Goal: Information Seeking & Learning: Understand process/instructions

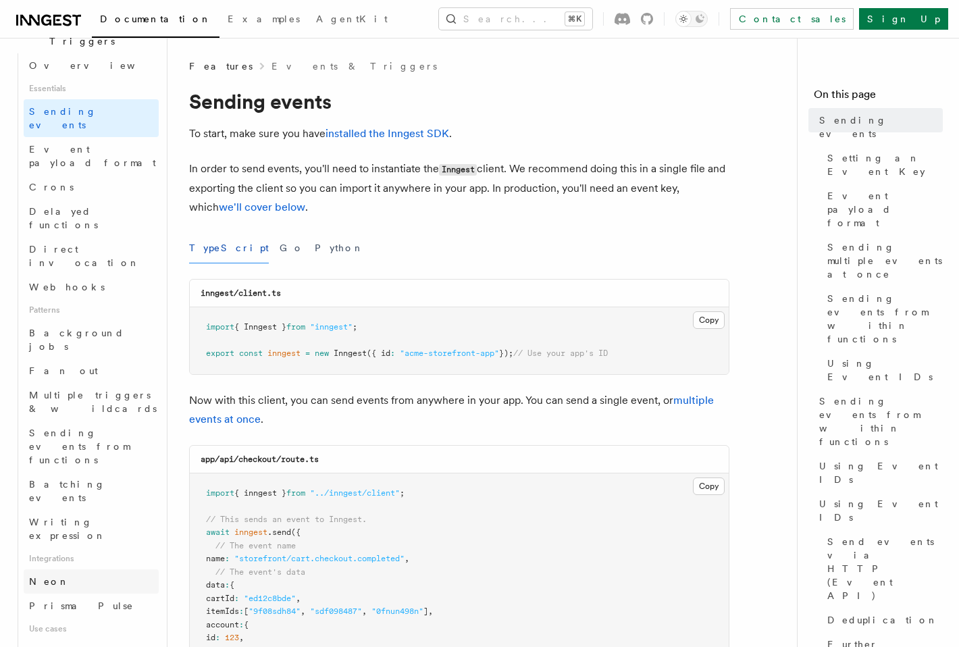
scroll to position [459, 0]
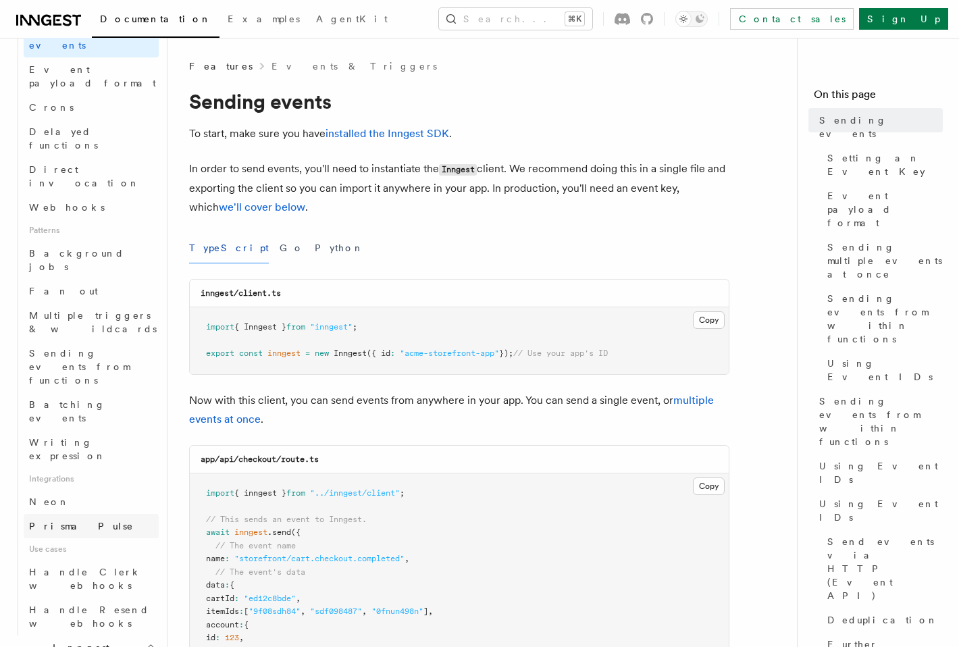
click at [63, 521] on span "Prisma Pulse" at bounding box center [81, 526] width 105 height 11
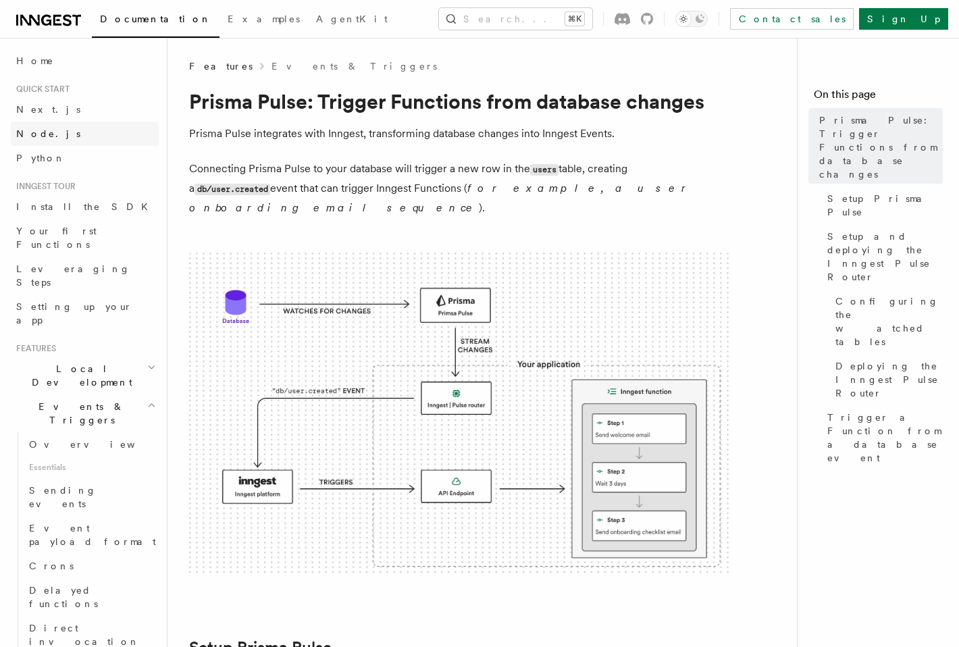
click at [51, 134] on link "Node.js" at bounding box center [85, 134] width 148 height 24
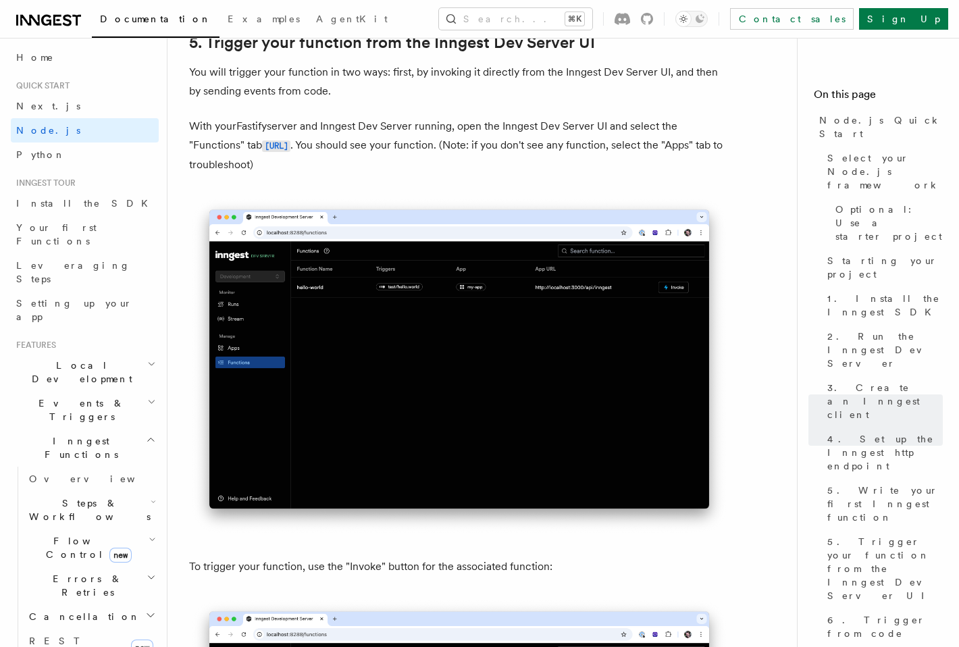
scroll to position [5, 0]
click at [98, 357] on span "Local Development" at bounding box center [79, 370] width 136 height 27
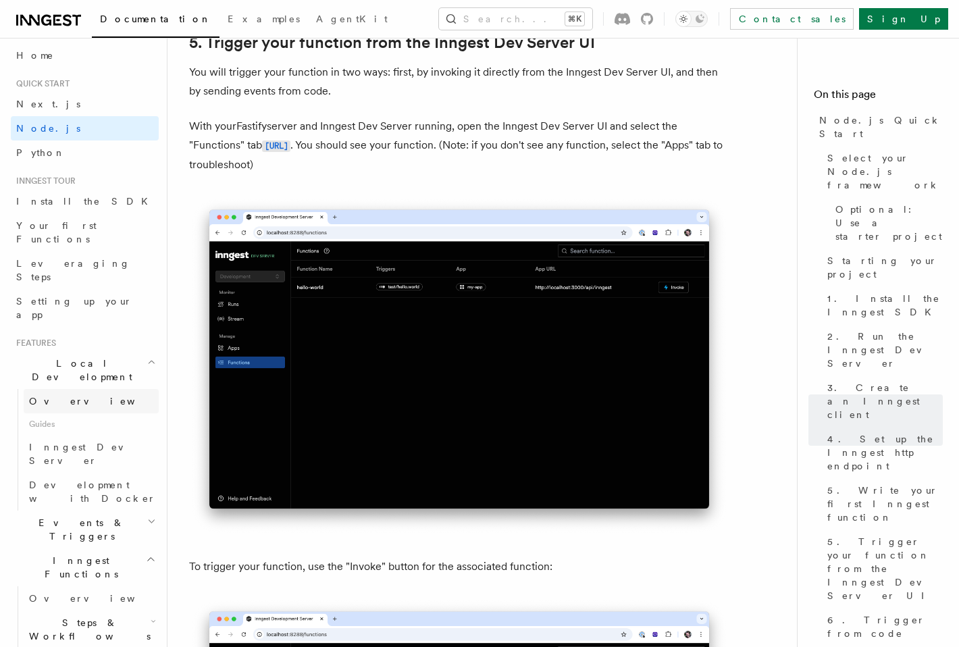
click at [82, 389] on link "Overview" at bounding box center [91, 401] width 135 height 24
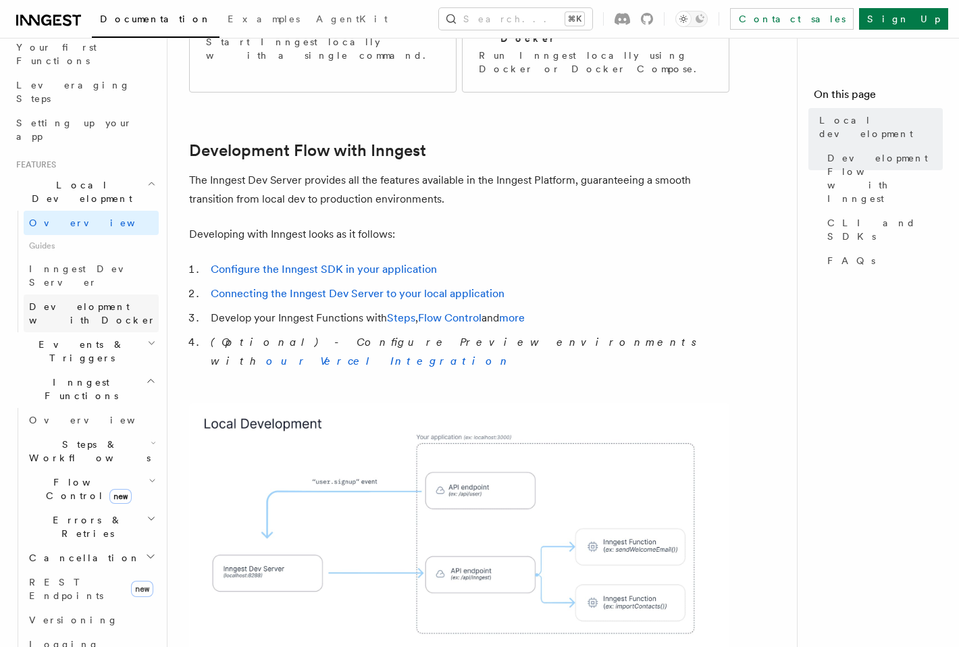
scroll to position [10, 0]
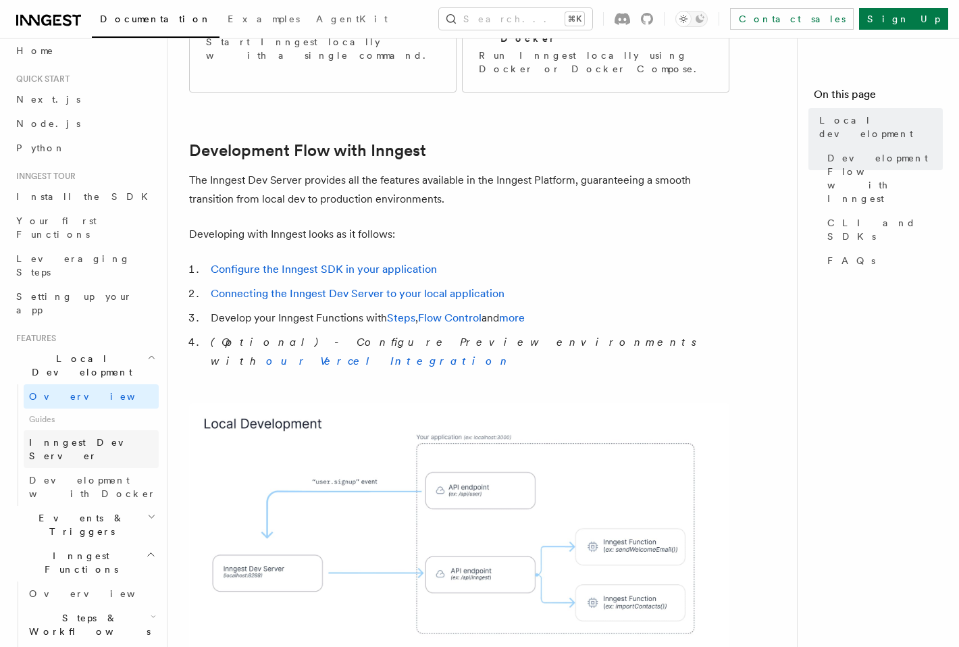
click at [80, 437] on span "Inngest Dev Server" at bounding box center [86, 449] width 115 height 24
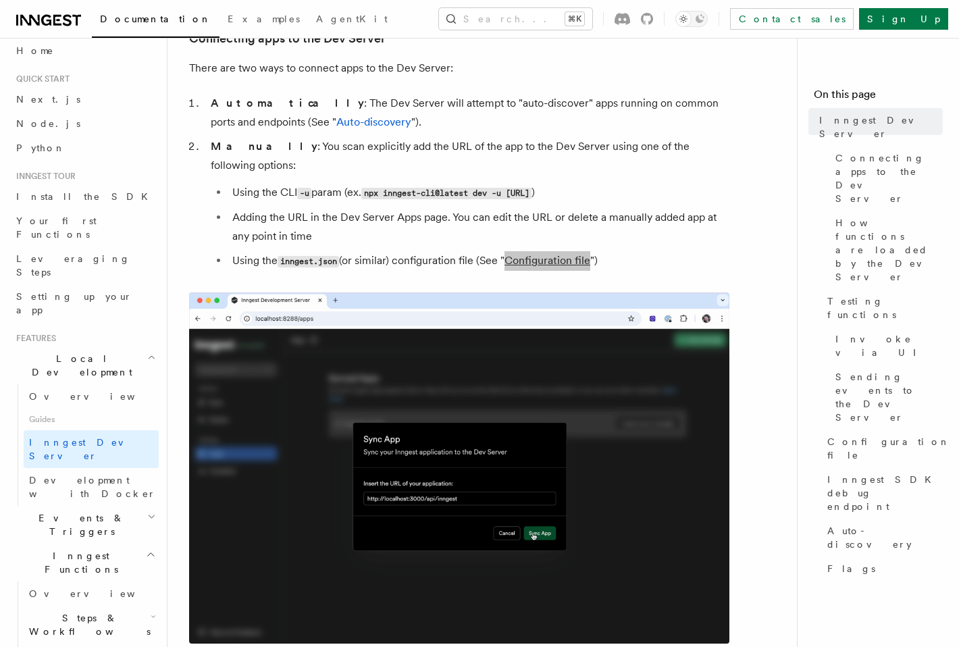
scroll to position [864, 0]
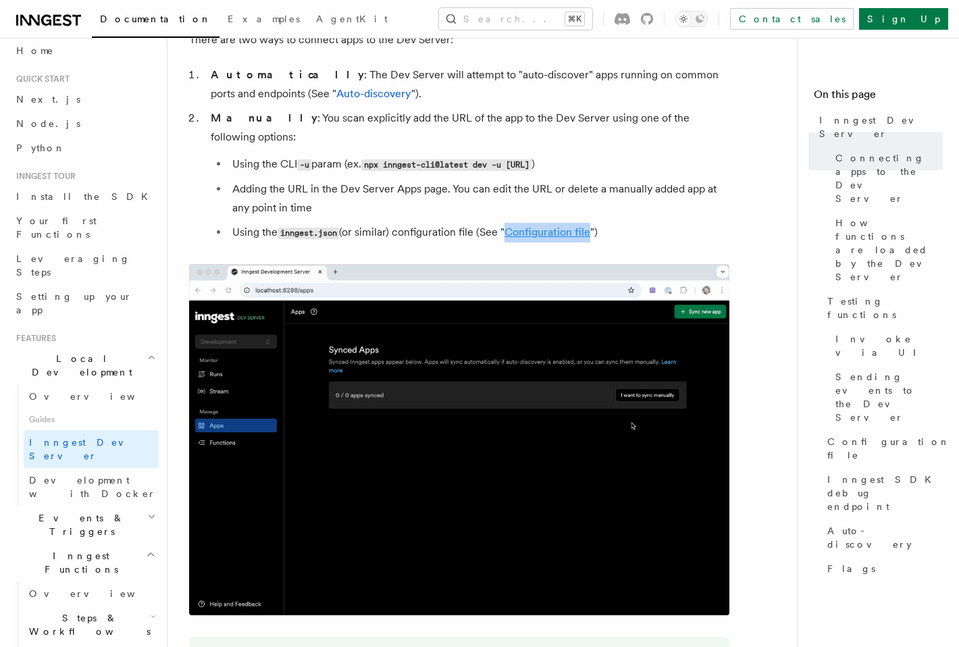
click at [571, 226] on link "Configuration file" at bounding box center [548, 232] width 86 height 13
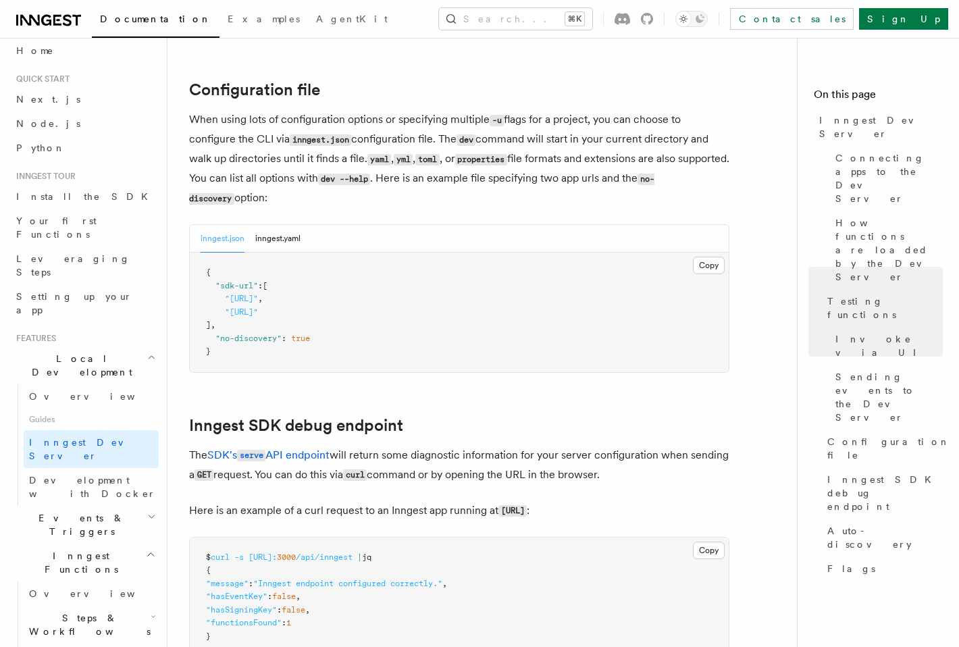
scroll to position [3532, 0]
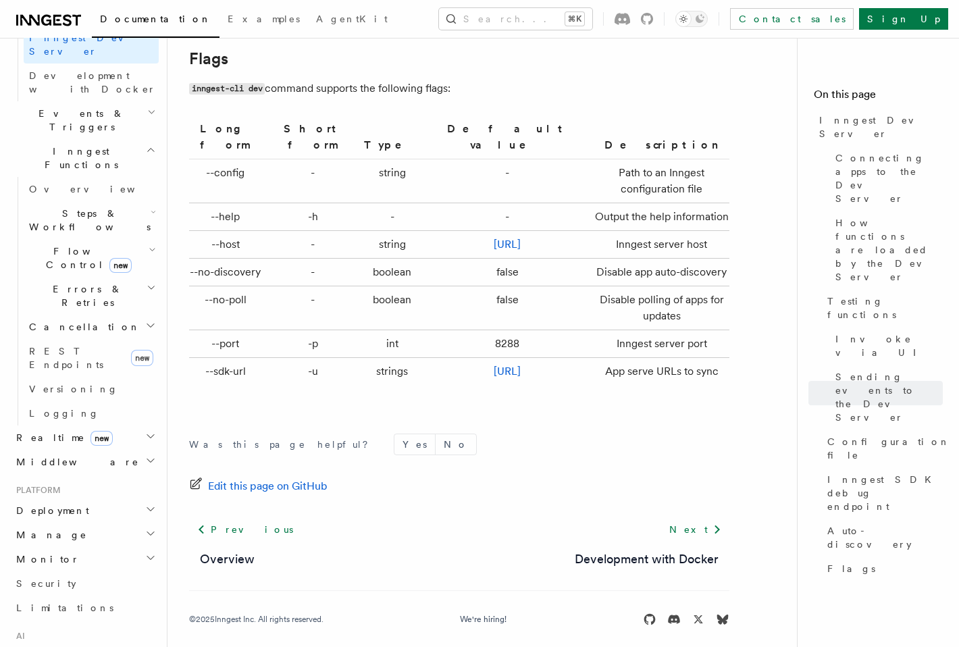
scroll to position [555, 0]
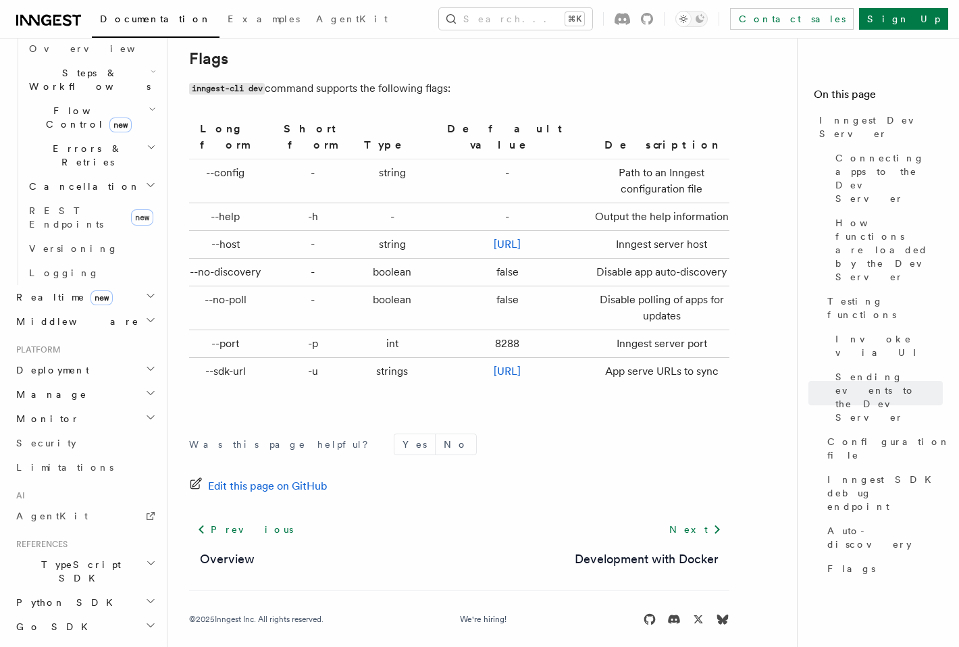
click at [59, 558] on span "TypeScript SDK" at bounding box center [78, 571] width 135 height 27
click at [64, 597] on span "Introduction" at bounding box center [77, 602] width 97 height 11
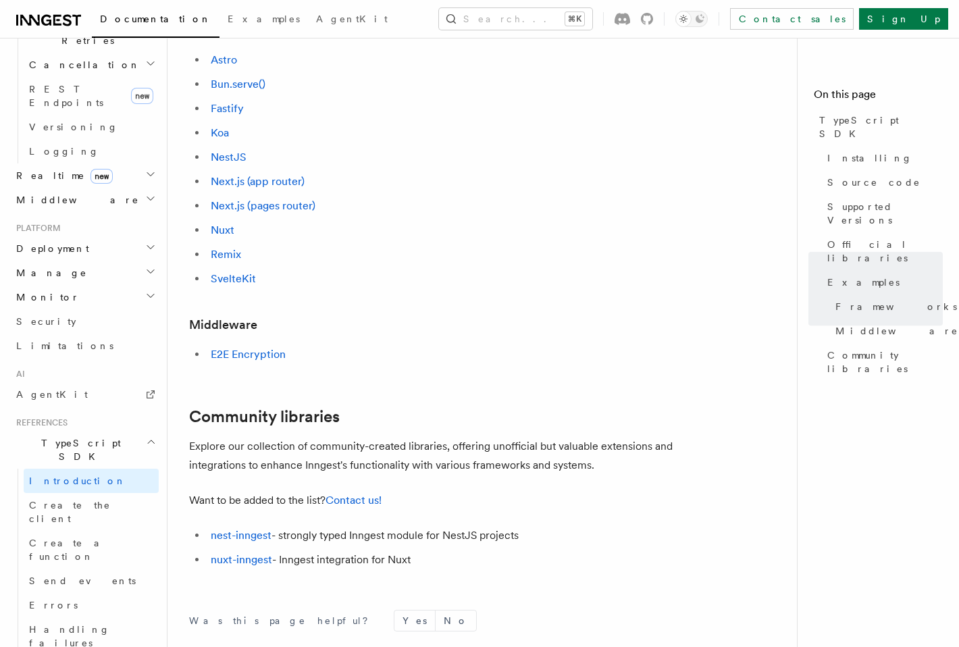
scroll to position [829, 0]
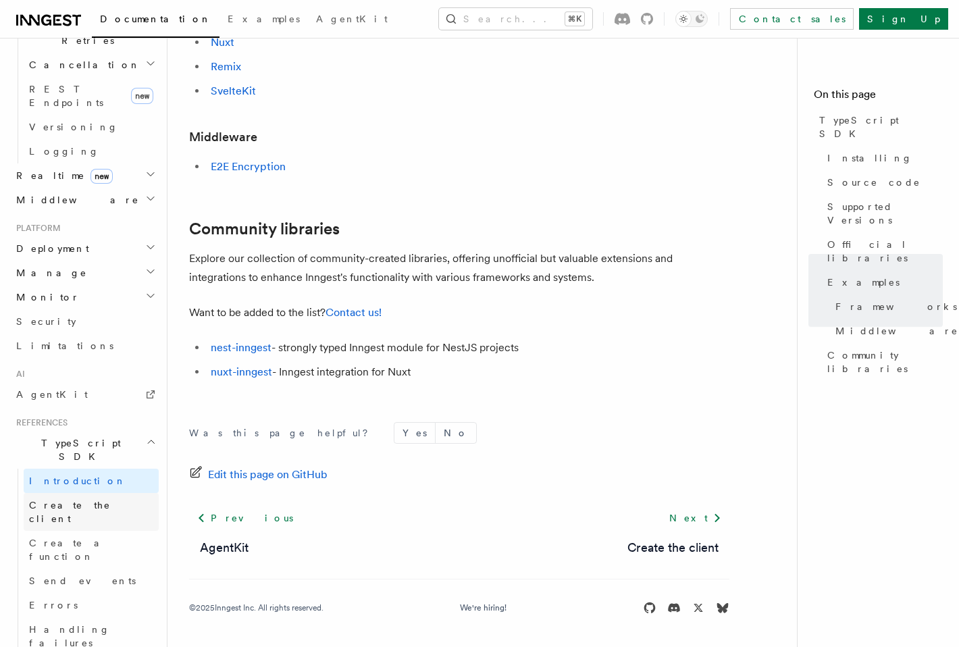
click at [99, 500] on span "Create the client" at bounding box center [70, 512] width 82 height 24
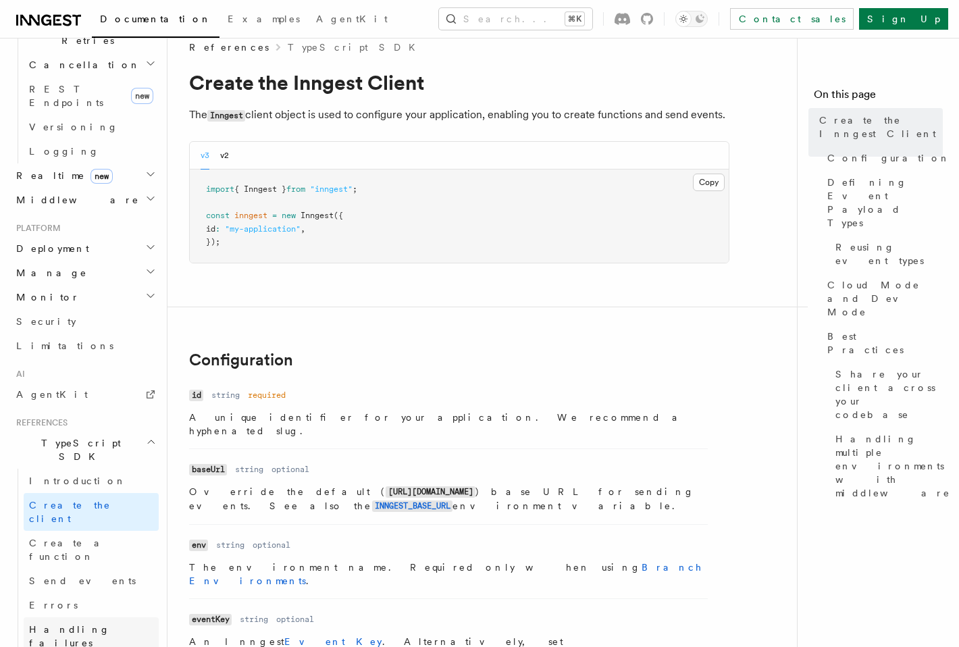
scroll to position [21, 0]
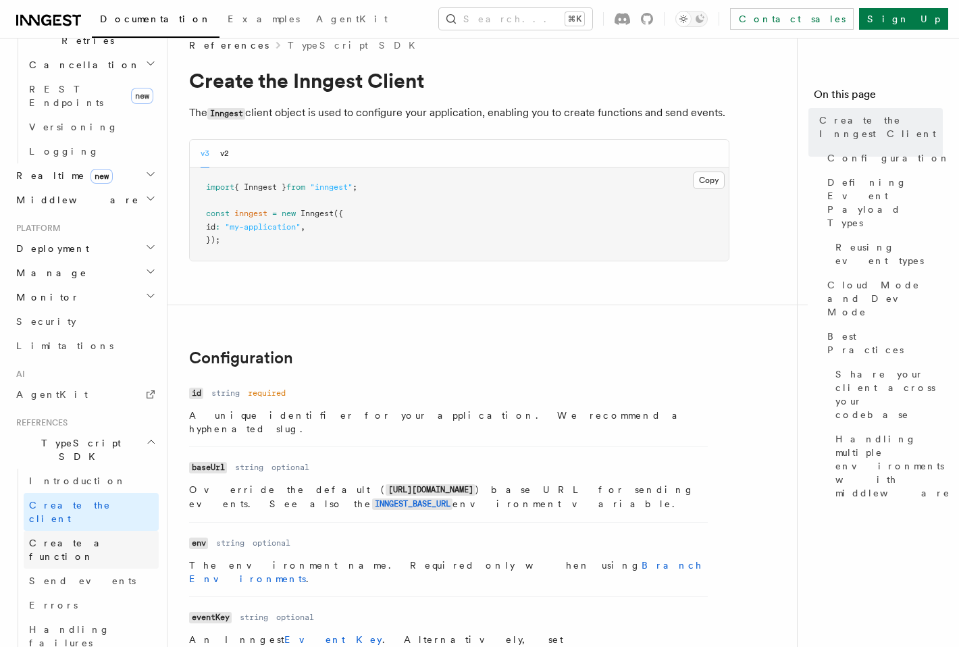
click at [77, 538] on span "Create a function" at bounding box center [69, 550] width 80 height 24
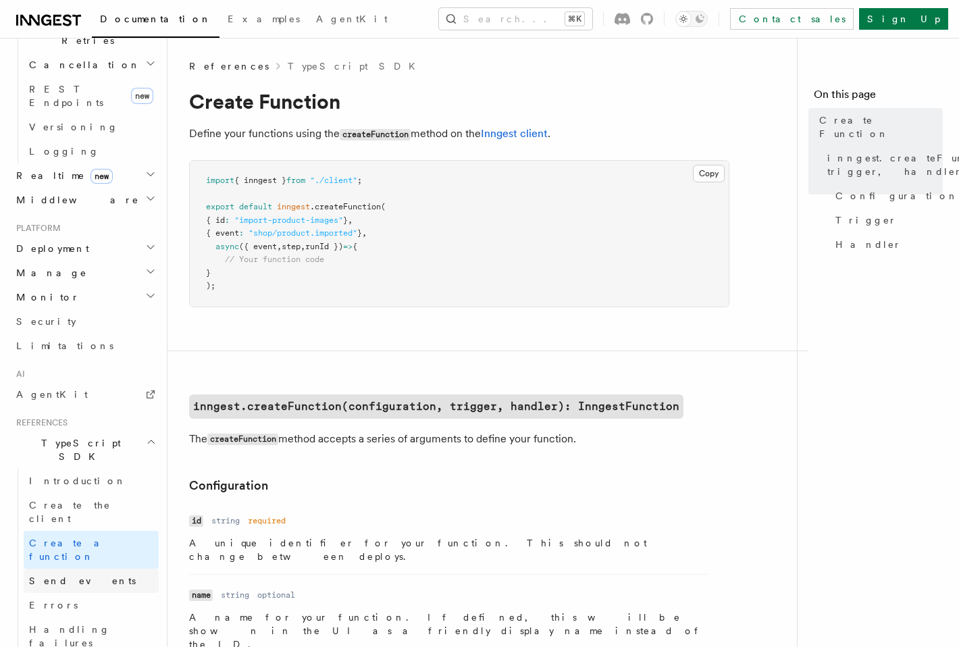
click at [72, 575] on span "Send events" at bounding box center [82, 580] width 107 height 11
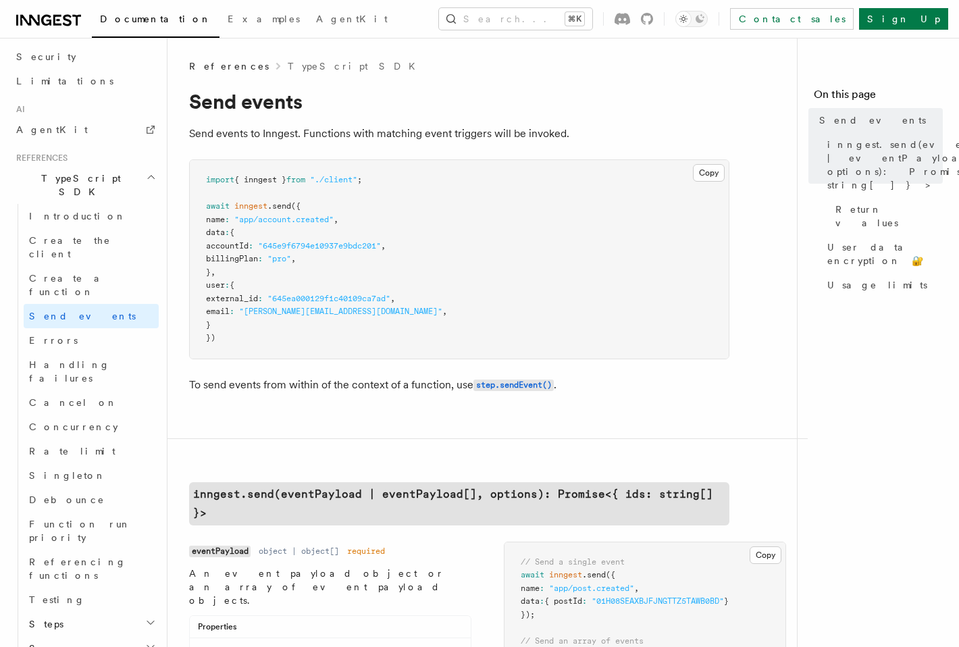
scroll to position [898, 0]
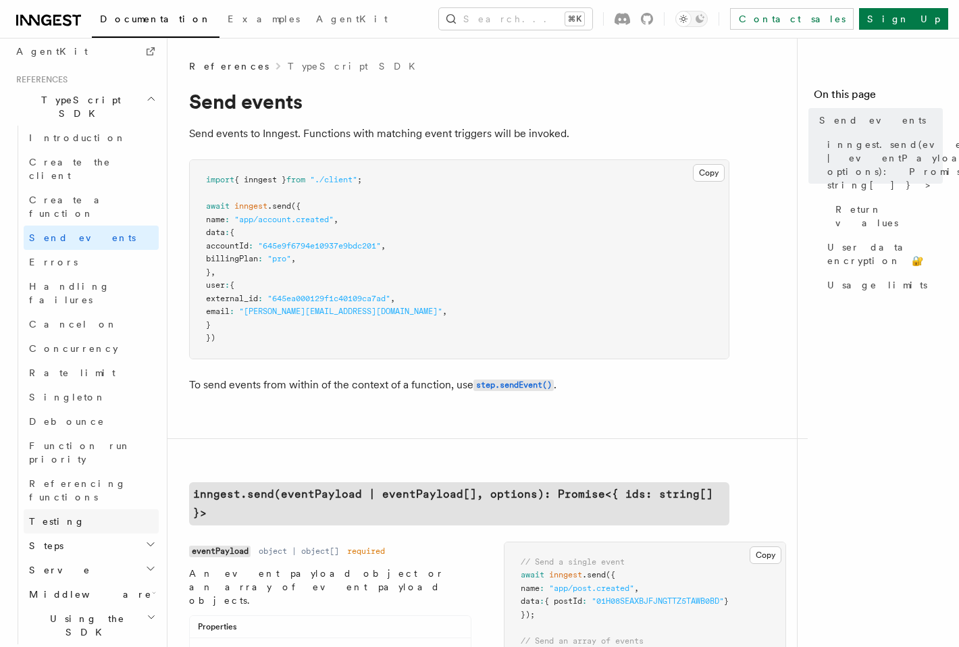
click at [70, 509] on link "Testing" at bounding box center [91, 521] width 135 height 24
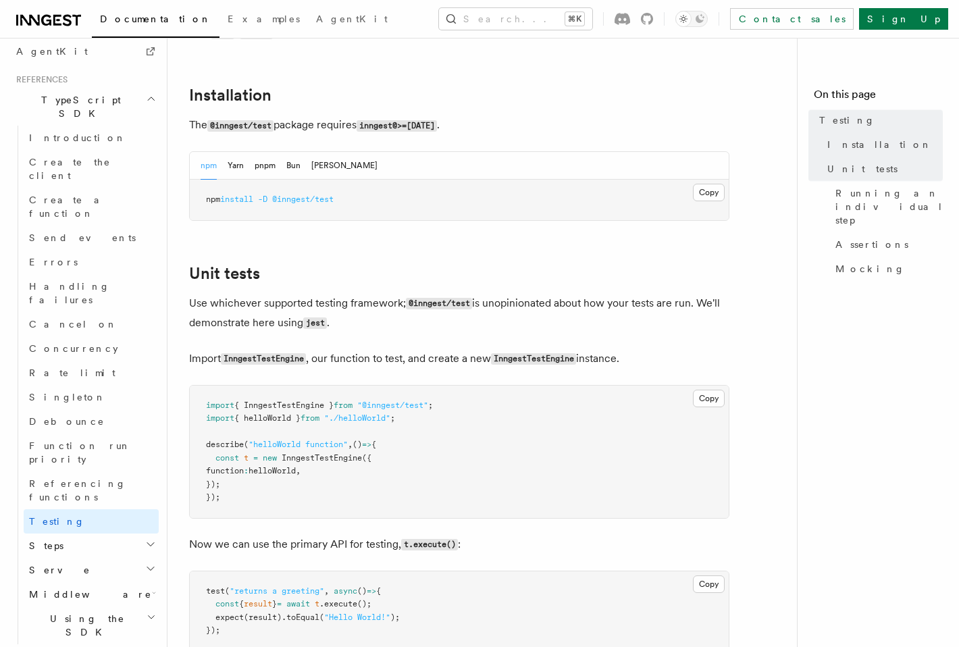
scroll to position [329, 0]
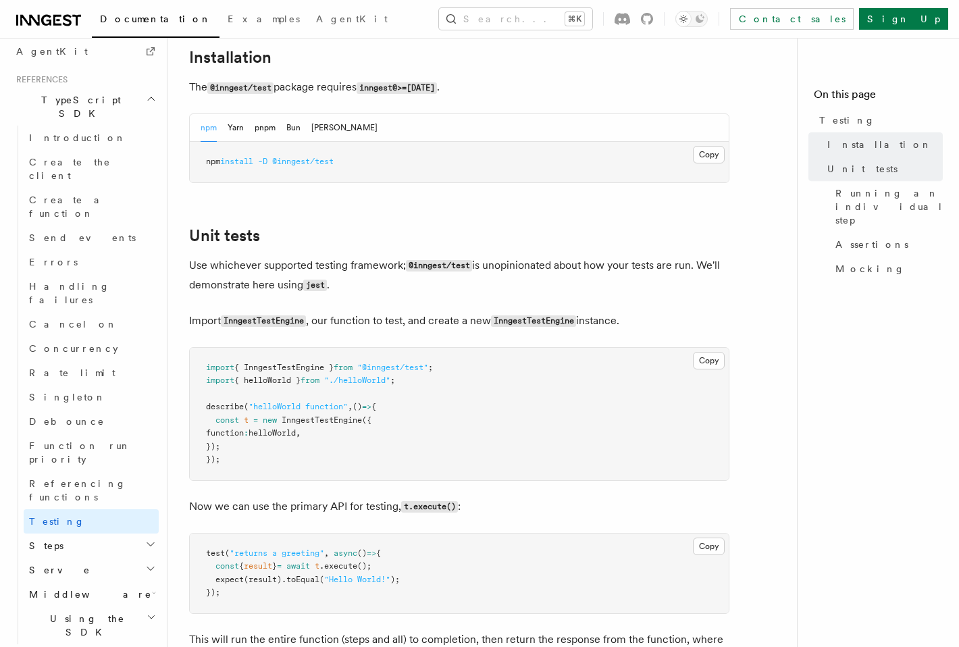
click at [121, 534] on h2 "Steps" at bounding box center [91, 546] width 135 height 24
click at [113, 534] on h2 "Steps" at bounding box center [91, 546] width 135 height 24
click at [72, 558] on h2 "Serve" at bounding box center [91, 570] width 135 height 24
click at [84, 589] on span "Configuration" at bounding box center [103, 594] width 123 height 11
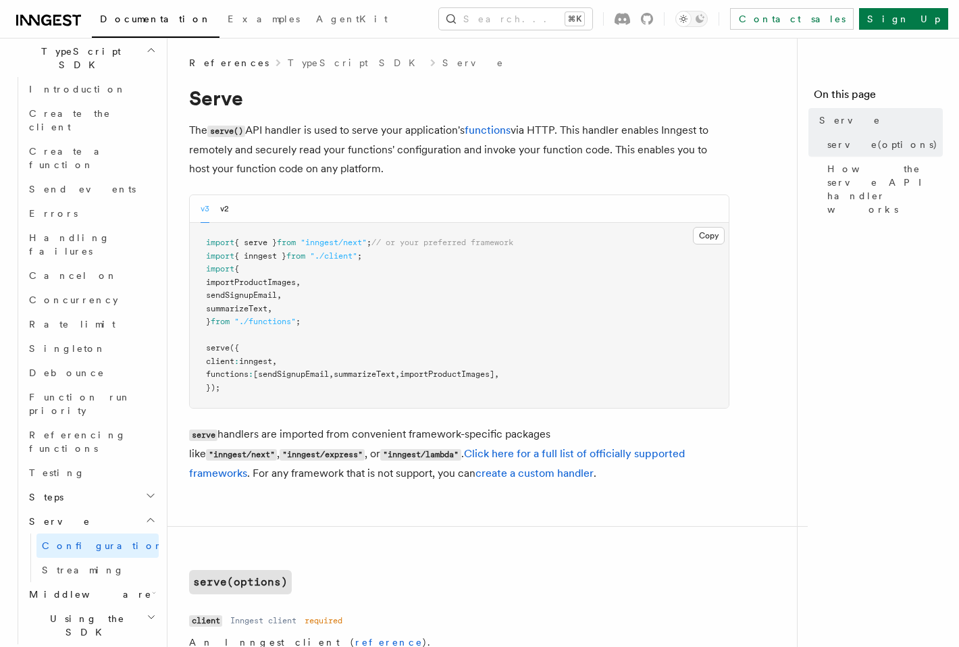
scroll to position [5, 0]
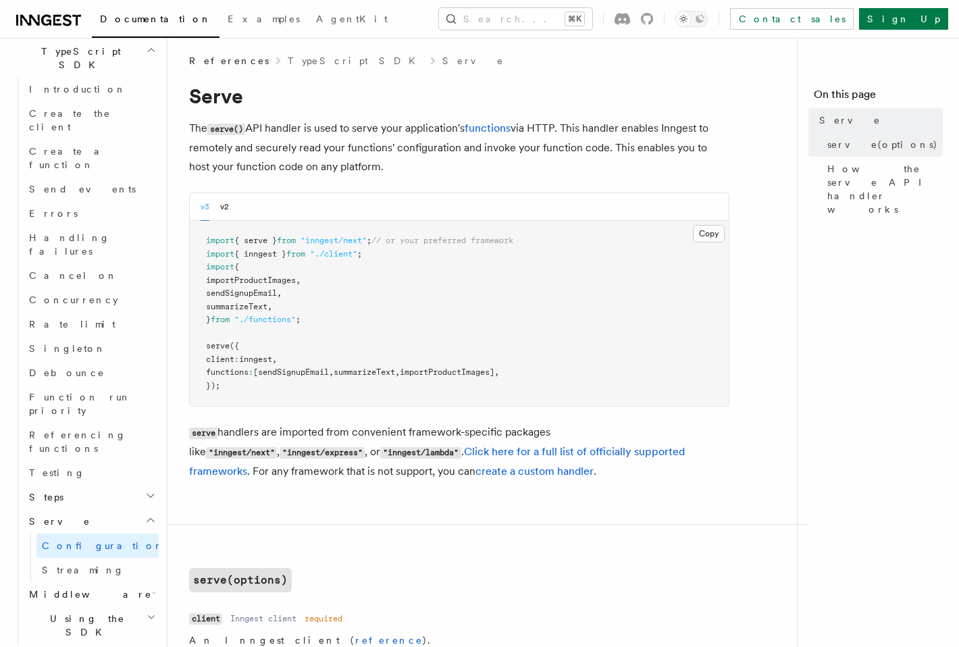
click at [93, 607] on h2 "Using the SDK" at bounding box center [91, 626] width 135 height 38
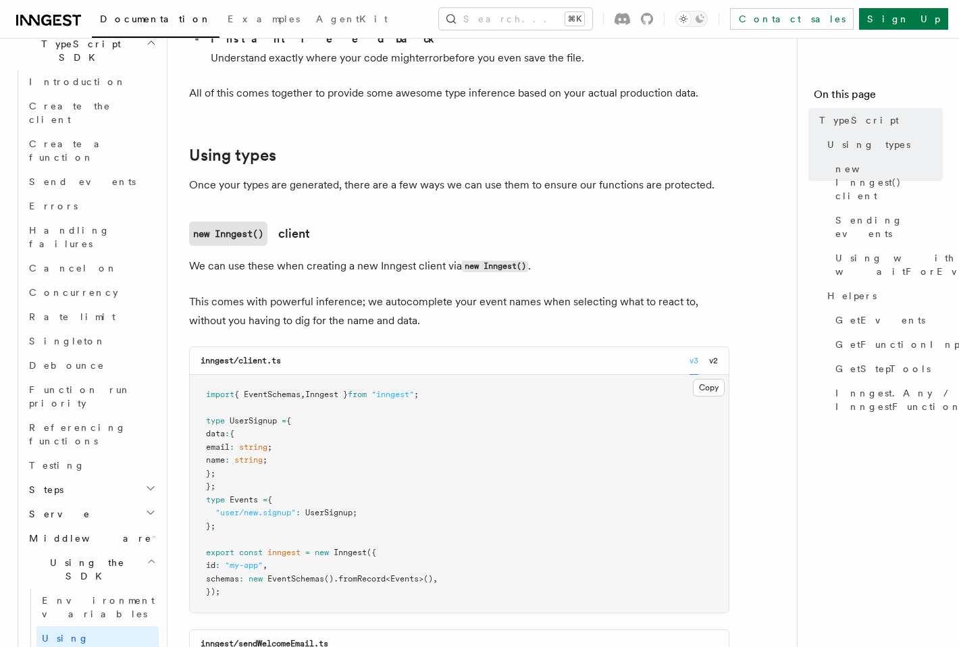
scroll to position [996, 0]
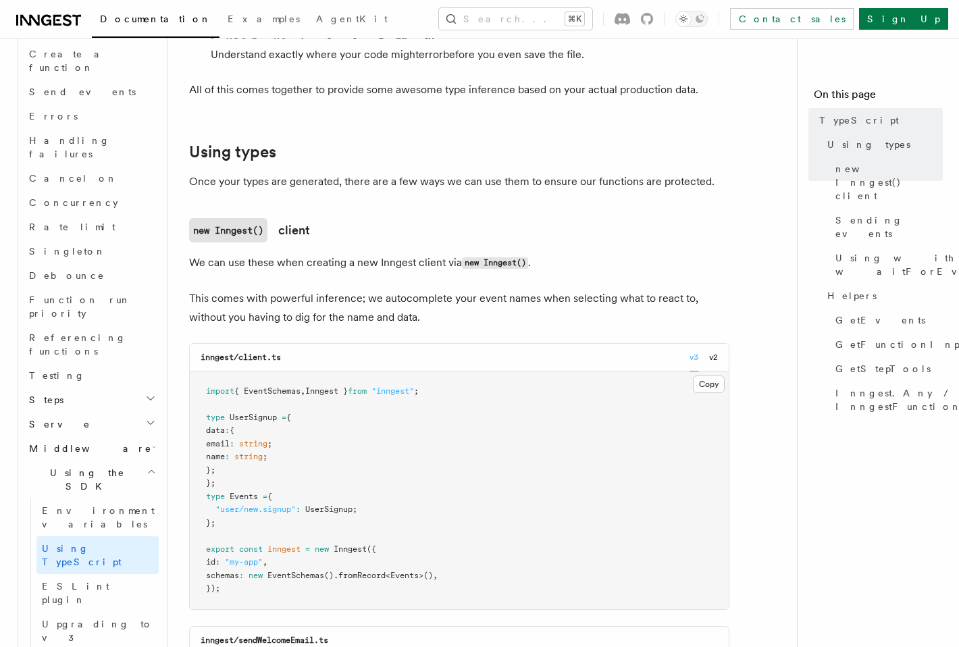
scroll to position [209, 0]
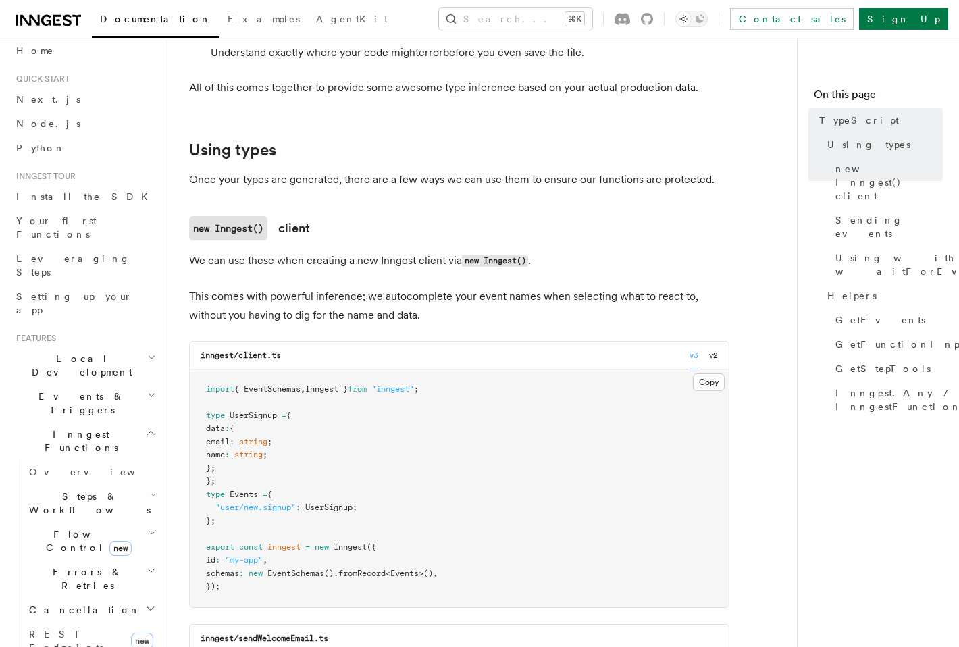
scroll to position [0, 0]
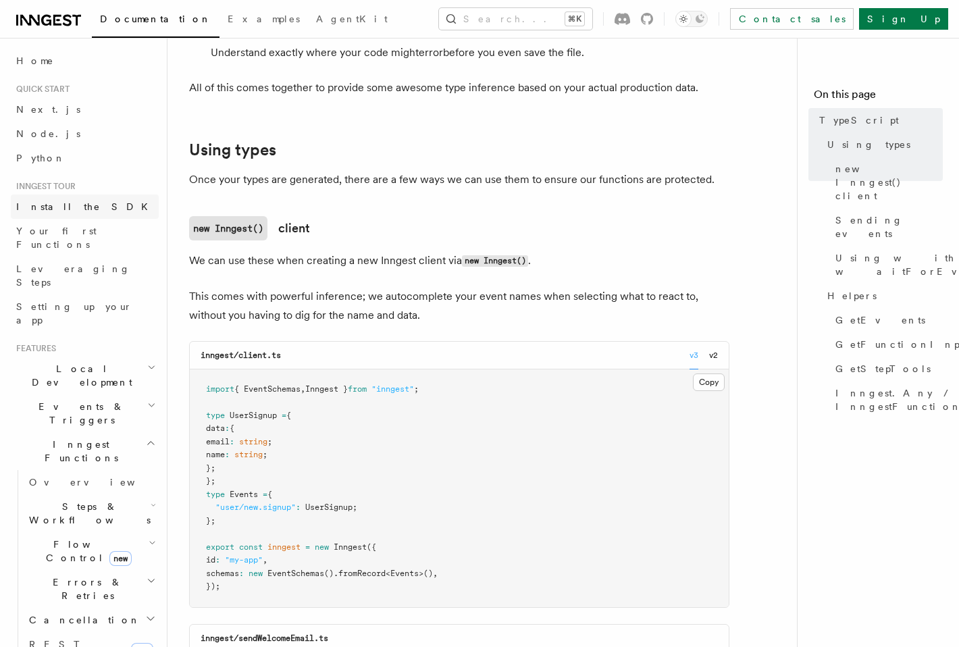
click at [64, 210] on span "Install the SDK" at bounding box center [86, 206] width 140 height 11
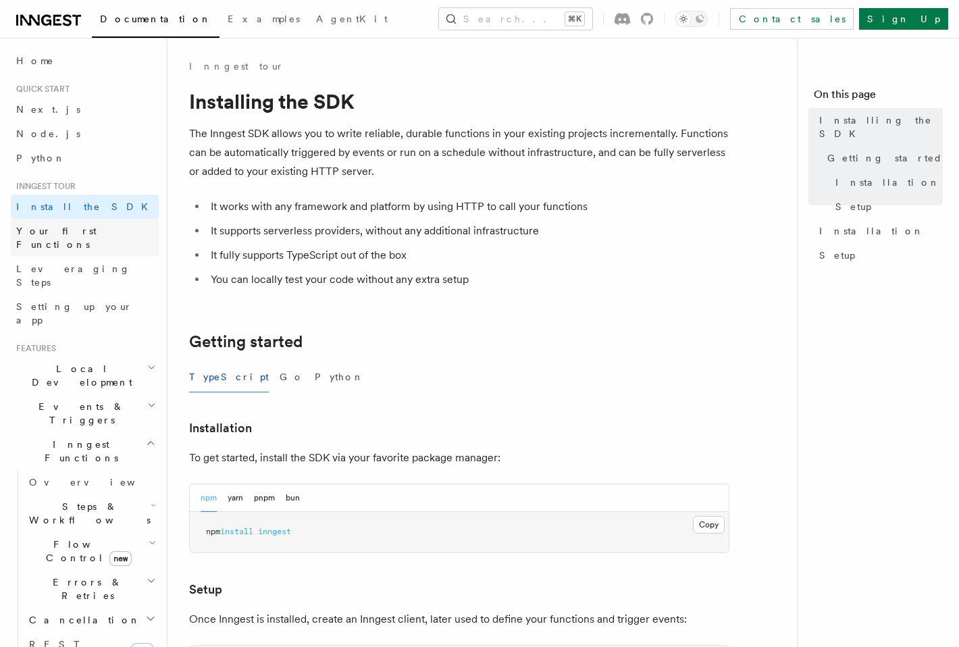
click at [72, 238] on link "Your first Functions" at bounding box center [85, 238] width 148 height 38
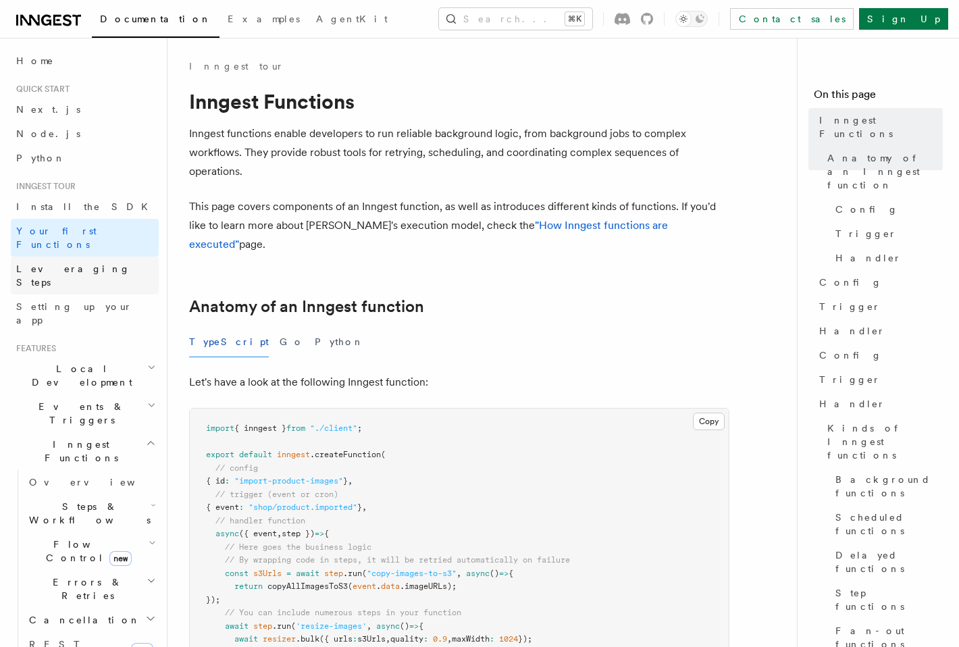
click at [73, 263] on span "Leveraging Steps" at bounding box center [73, 275] width 114 height 24
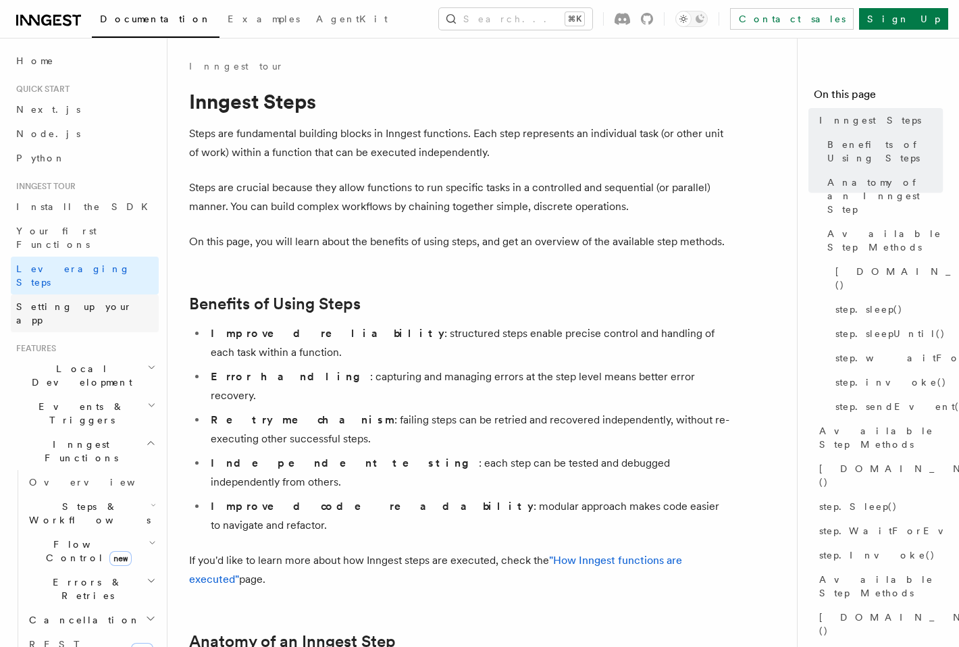
click at [73, 301] on span "Setting up your app" at bounding box center [74, 313] width 116 height 24
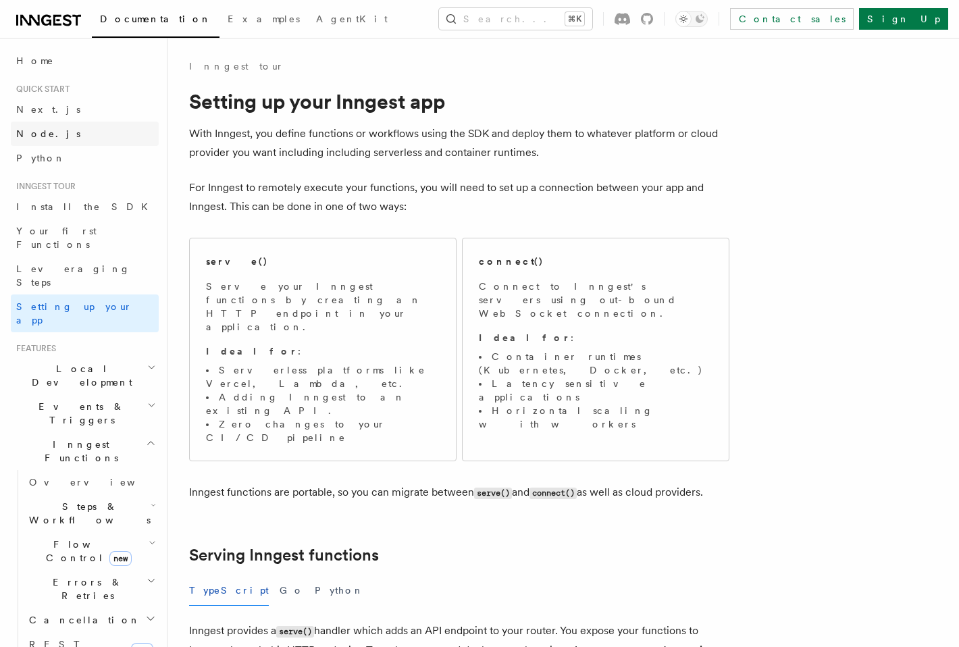
click at [38, 131] on span "Node.js" at bounding box center [48, 133] width 64 height 11
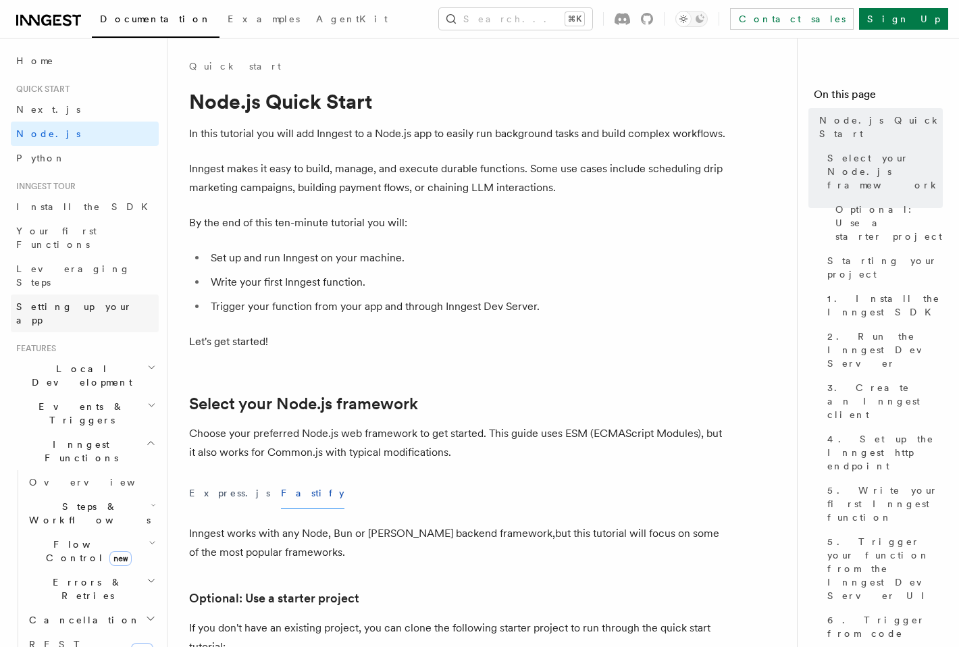
click at [67, 301] on span "Setting up your app" at bounding box center [74, 313] width 116 height 24
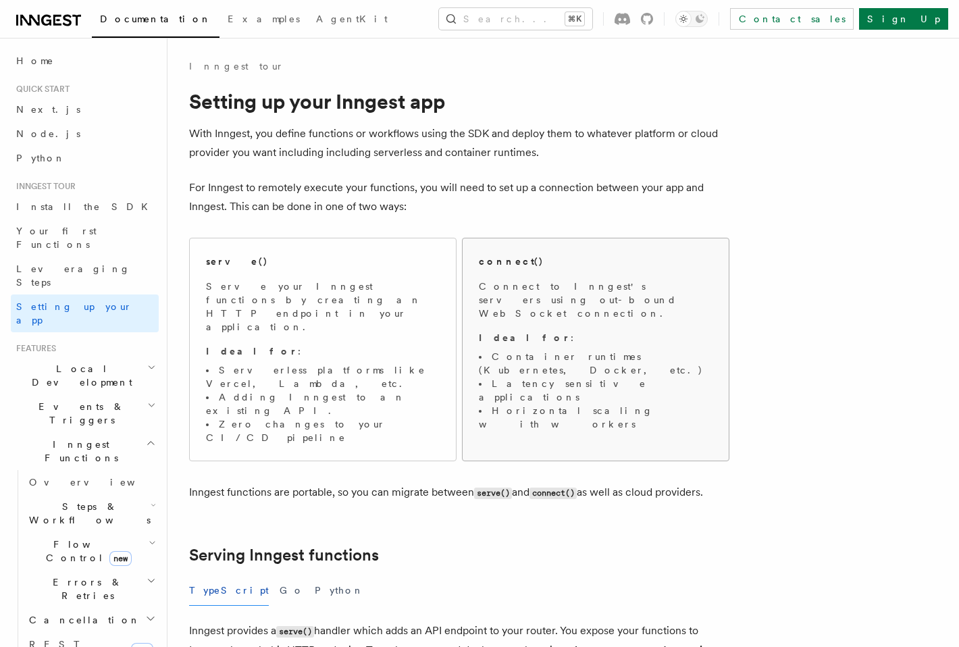
click at [607, 288] on p "Connect to Inngest's servers using out-bound WebSocket connection." at bounding box center [596, 300] width 234 height 41
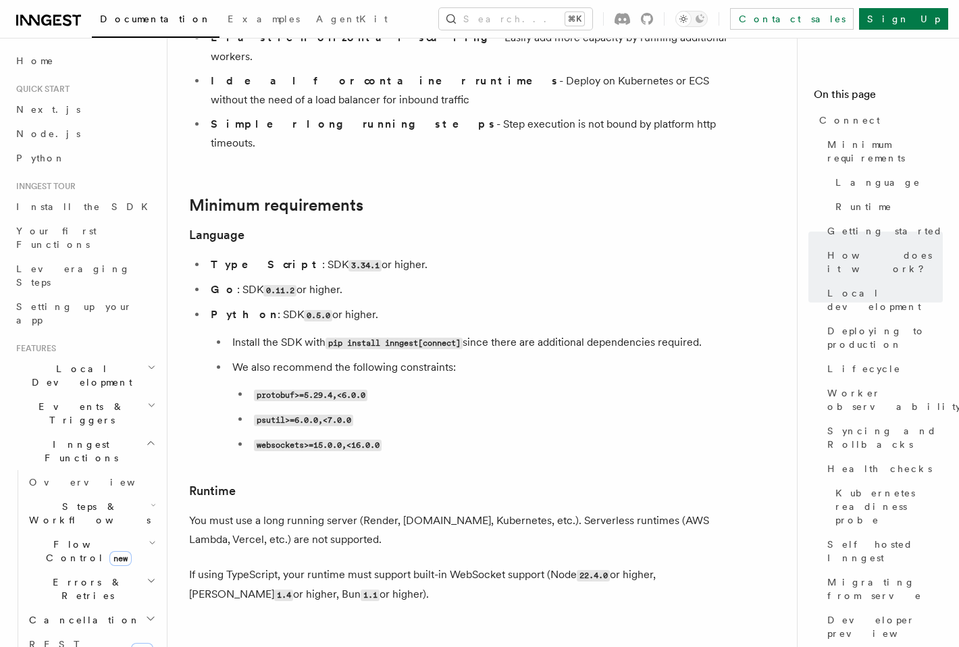
scroll to position [222, 0]
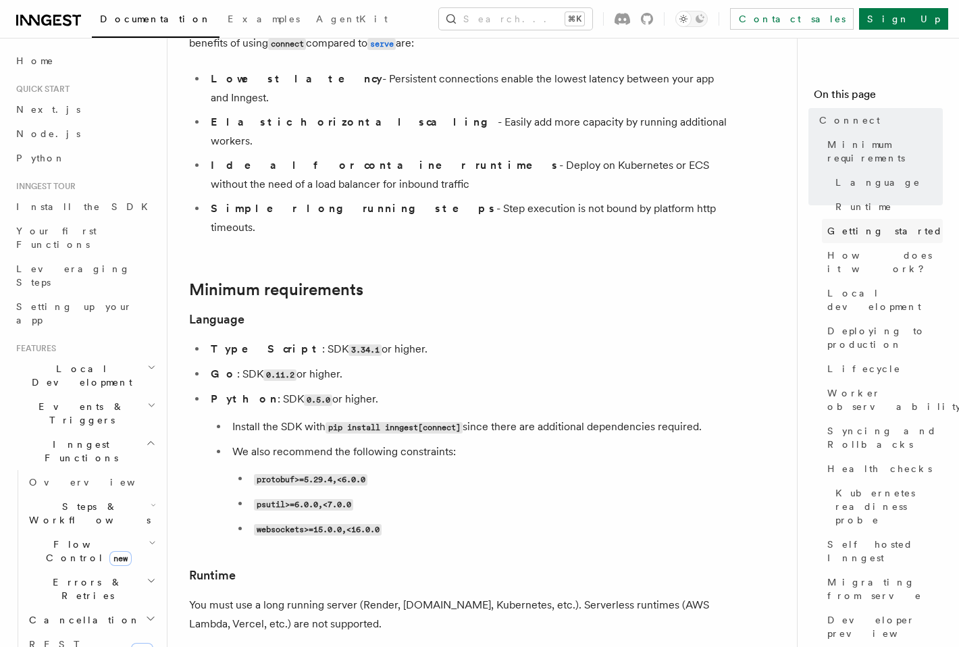
click at [866, 224] on span "Getting started" at bounding box center [884, 231] width 115 height 14
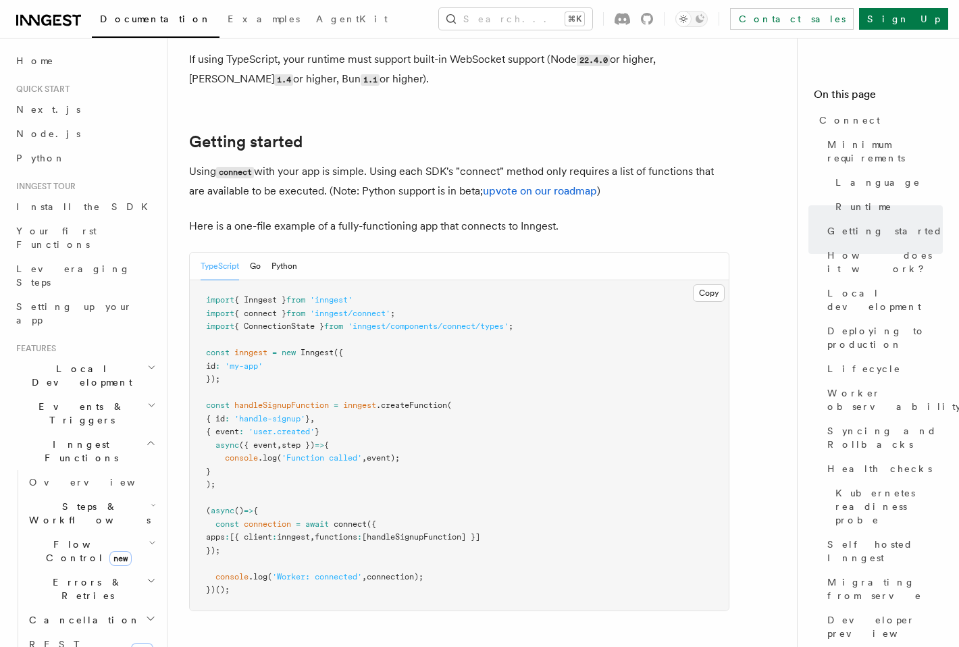
scroll to position [819, 0]
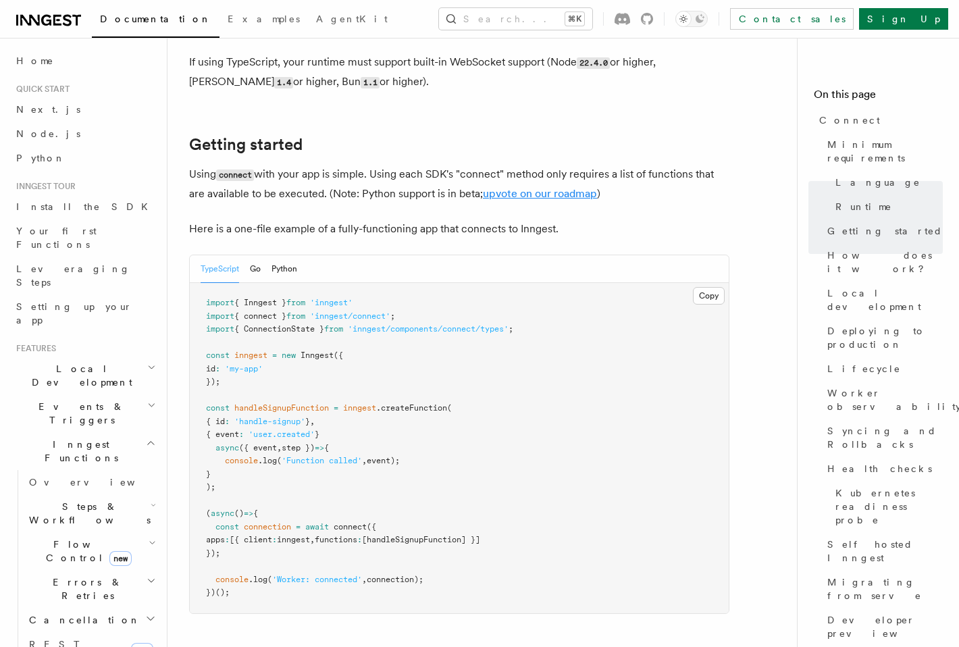
click at [541, 187] on link "upvote on our roadmap" at bounding box center [540, 193] width 114 height 13
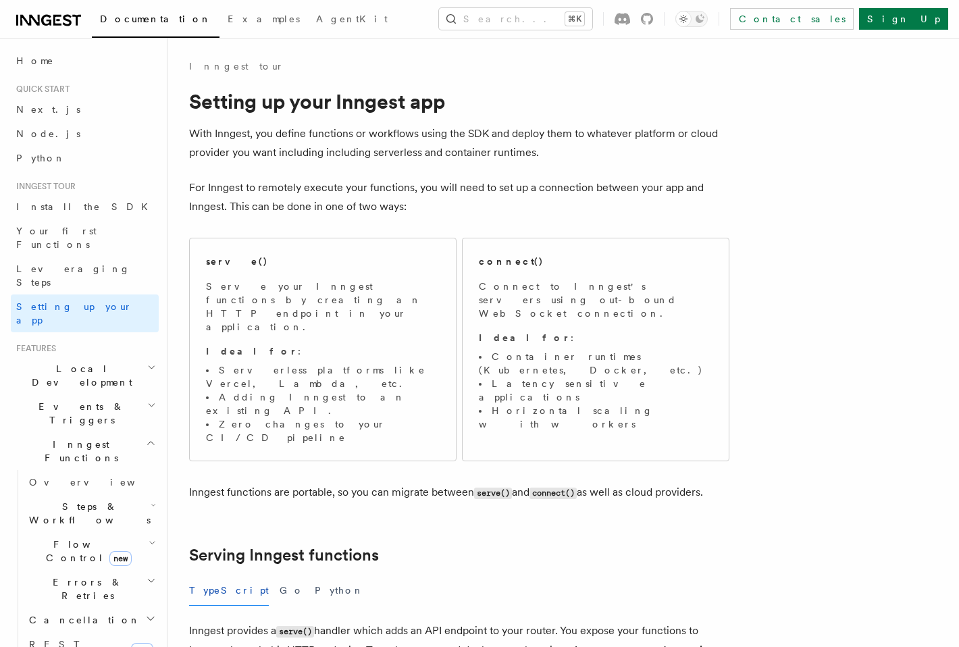
click at [578, 260] on div "connect()" at bounding box center [596, 262] width 234 height 14
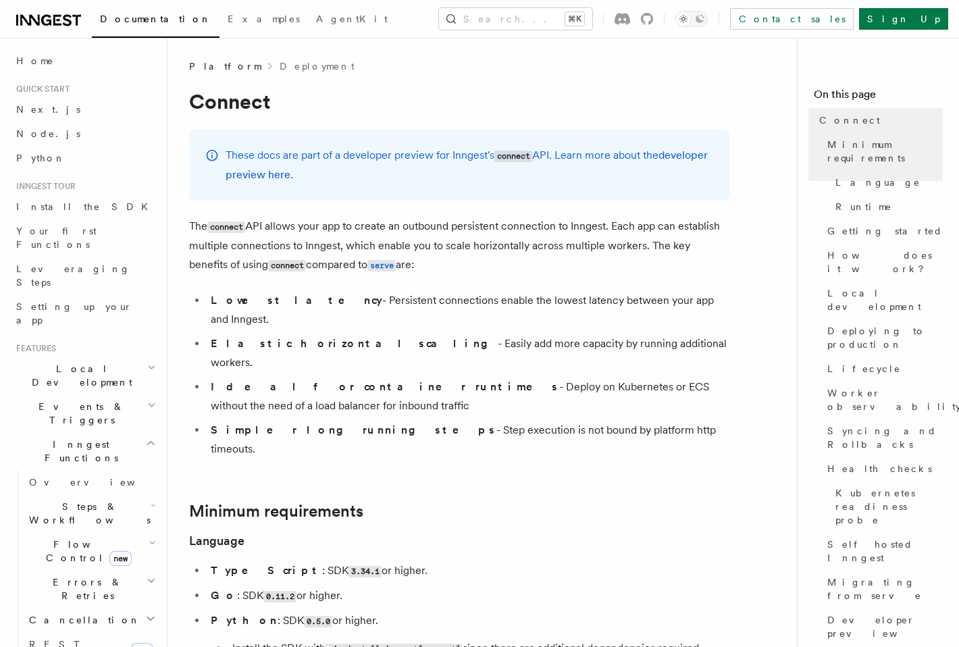
click at [461, 95] on h1 "Connect" at bounding box center [459, 101] width 540 height 24
click at [650, 109] on h1 "Connect" at bounding box center [459, 101] width 540 height 24
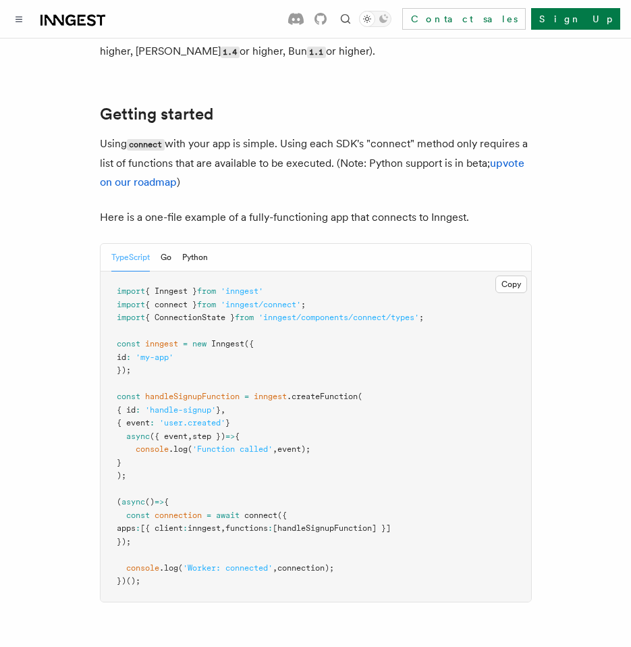
scroll to position [1004, 0]
